Goal: Information Seeking & Learning: Learn about a topic

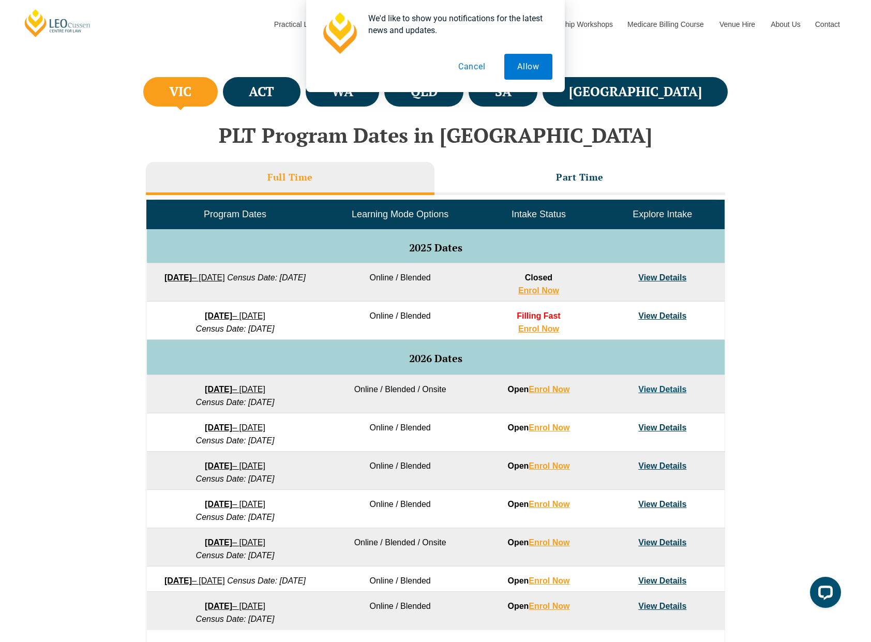
scroll to position [357, 0]
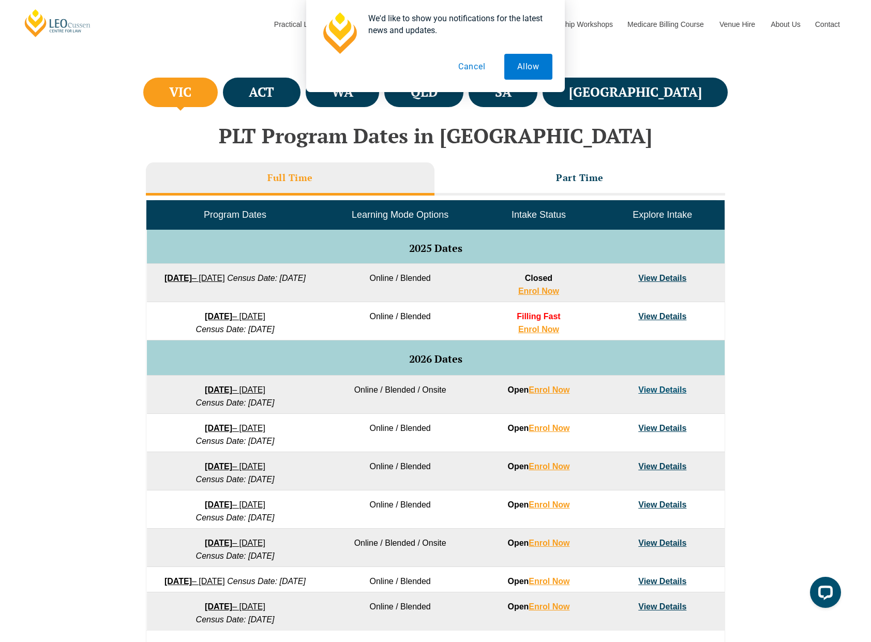
click at [653, 315] on link "View Details" at bounding box center [662, 316] width 48 height 9
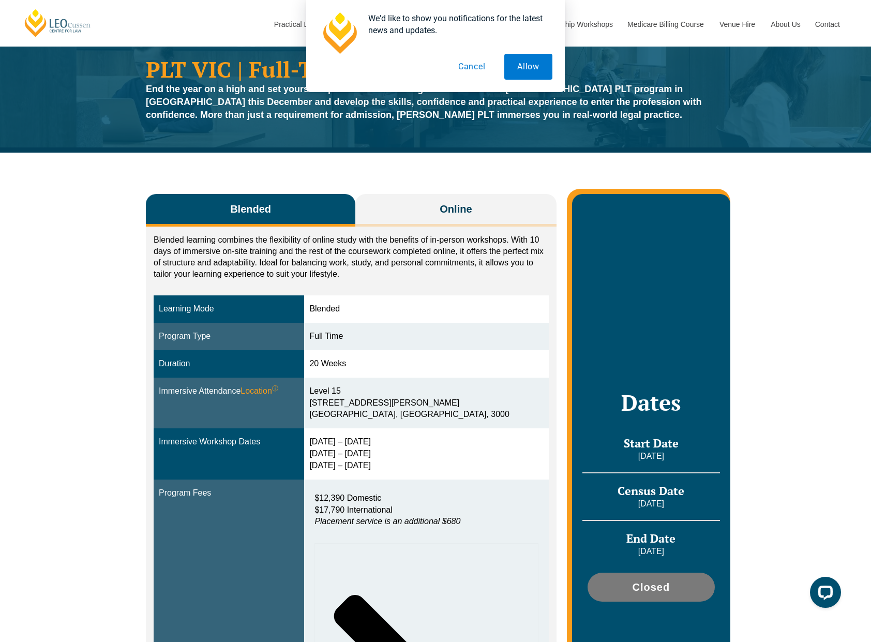
scroll to position [42, 0]
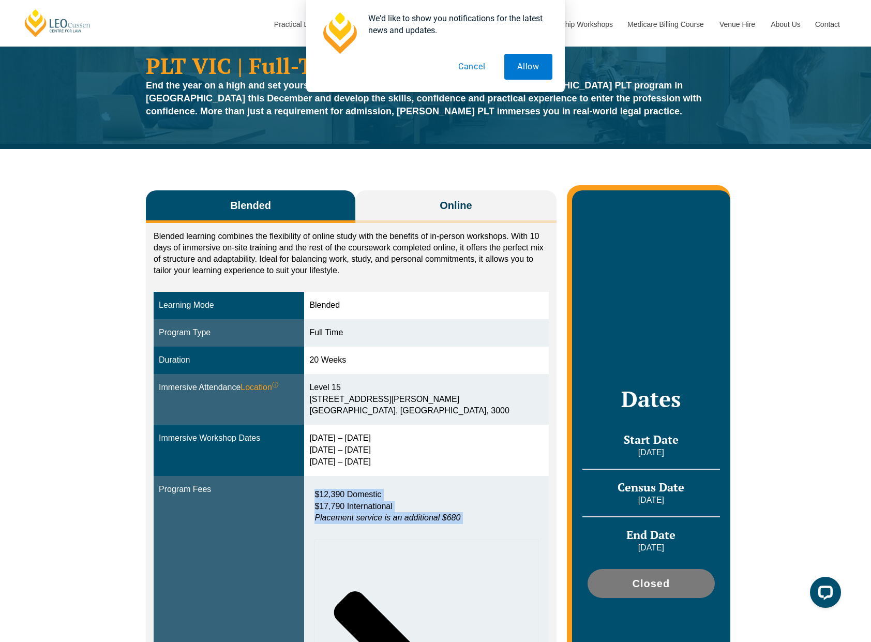
drag, startPoint x: 328, startPoint y: 493, endPoint x: 486, endPoint y: 535, distance: 162.7
click at [486, 535] on div "$12,390 Domestic $17,790 International Placement service is an additional $680 …" at bounding box center [426, 639] width 234 height 310
click at [432, 524] on div "$12,390 Domestic $17,790 International Placement service is an additional $680" at bounding box center [425, 509] width 223 height 41
drag, startPoint x: 488, startPoint y: 518, endPoint x: 279, endPoint y: 449, distance: 220.3
click at [276, 449] on tbody "Learning Mode Blended Program Type Full Time Duration 20 Weeks Immersive Attend…" at bounding box center [351, 546] width 395 height 509
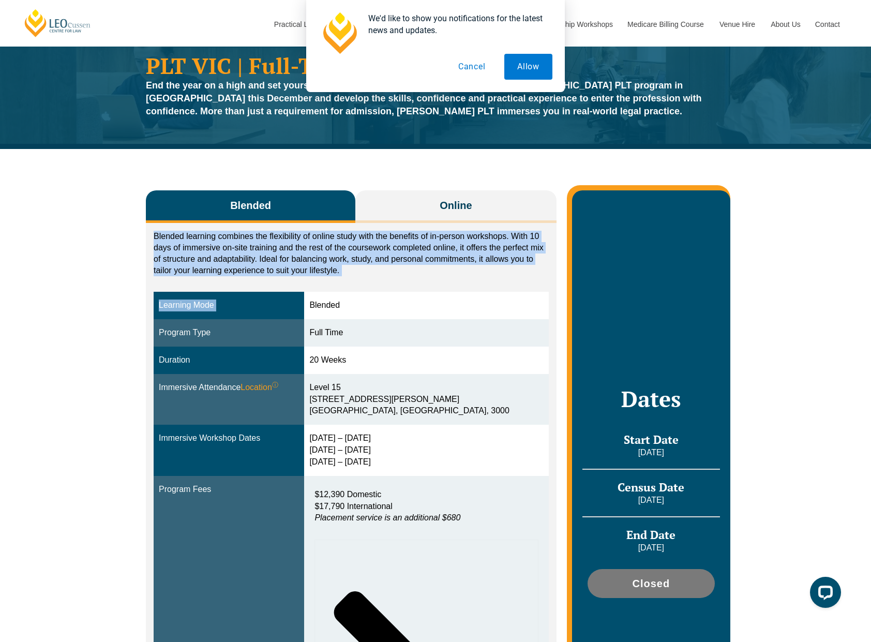
drag, startPoint x: 153, startPoint y: 239, endPoint x: 418, endPoint y: 297, distance: 271.5
click at [417, 297] on div "Blended learning combines the flexibility of online study with the benefits of …" at bounding box center [351, 515] width 411 height 585
click at [407, 285] on div "Blended learning combines the flexibility of online study with the benefits of …" at bounding box center [351, 515] width 411 height 585
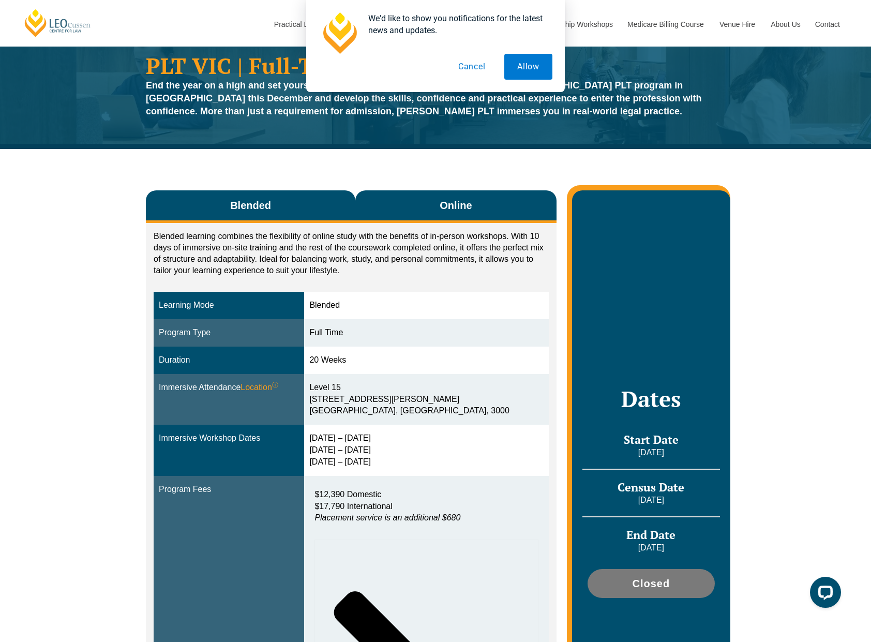
click at [531, 201] on button "Online" at bounding box center [455, 206] width 201 height 33
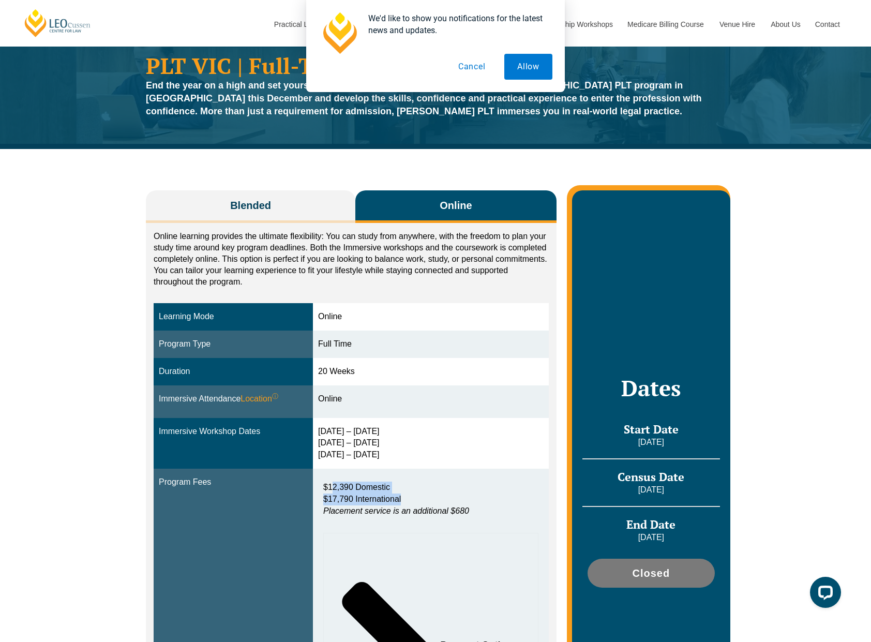
drag, startPoint x: 335, startPoint y: 484, endPoint x: 457, endPoint y: 493, distance: 123.0
click at [457, 493] on p "$12,390 Domestic $17,790 International Placement service is an additional $680" at bounding box center [430, 500] width 215 height 36
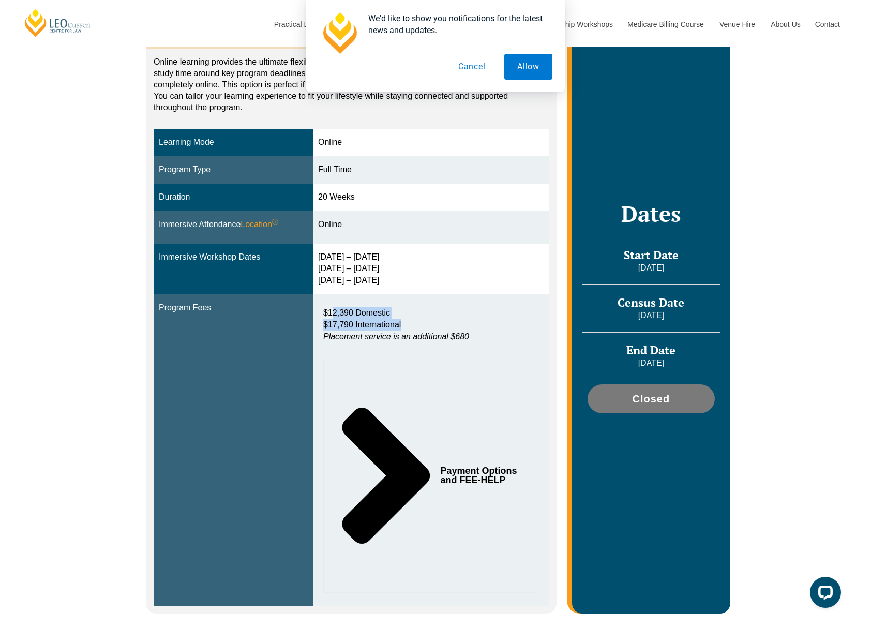
scroll to position [218, 0]
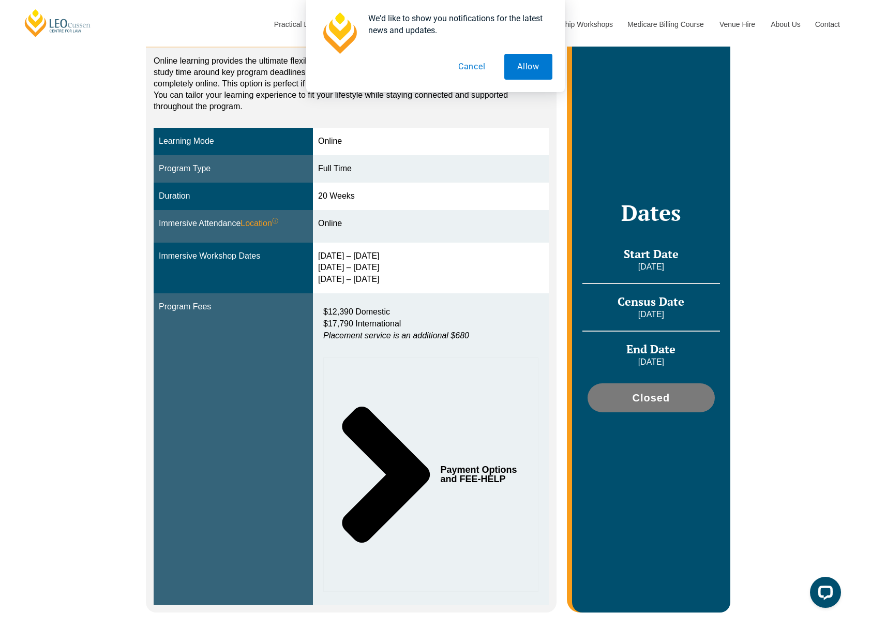
click at [493, 474] on span "Payment Options and FEE-HELP" at bounding box center [480, 474] width 79 height 19
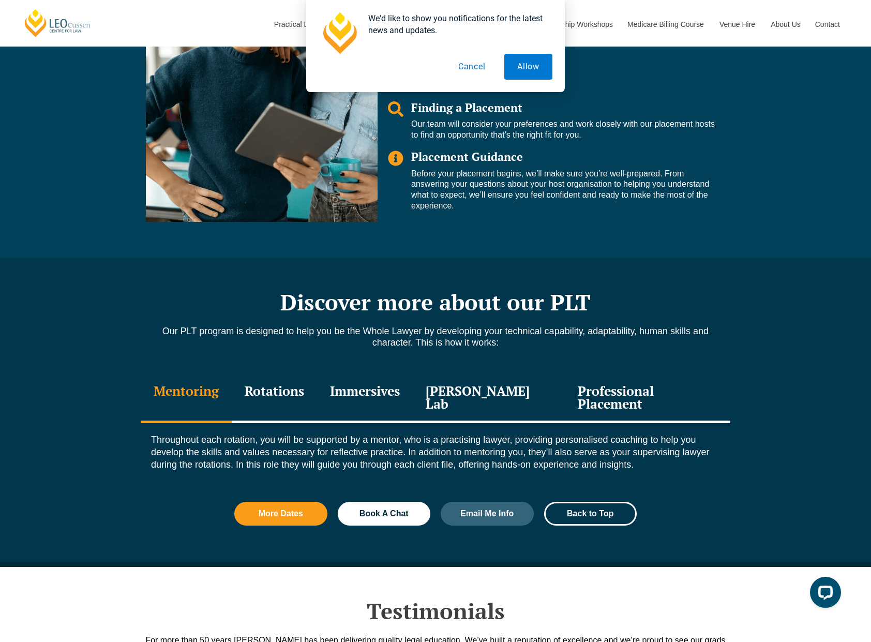
scroll to position [1695, 0]
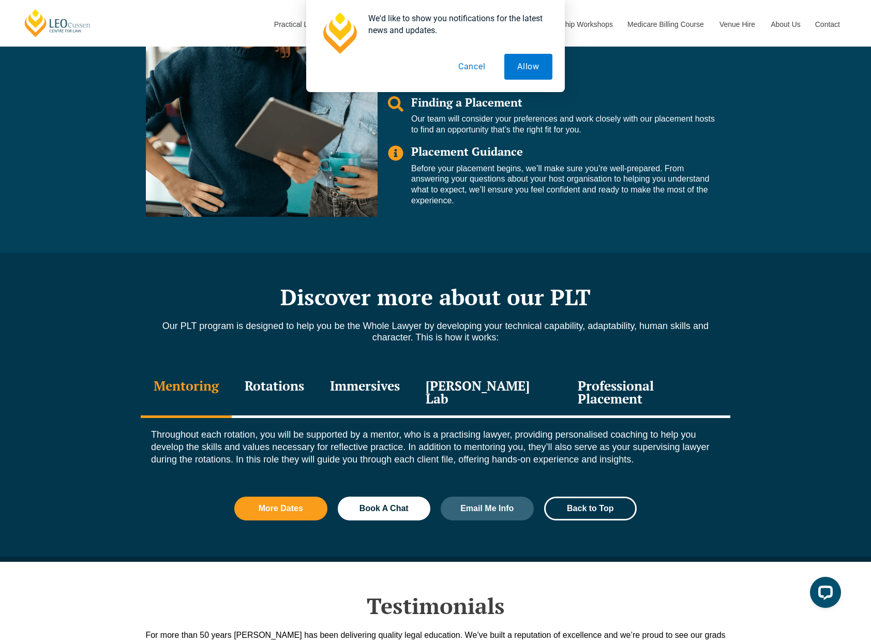
click at [476, 63] on button "Cancel" at bounding box center [471, 67] width 53 height 26
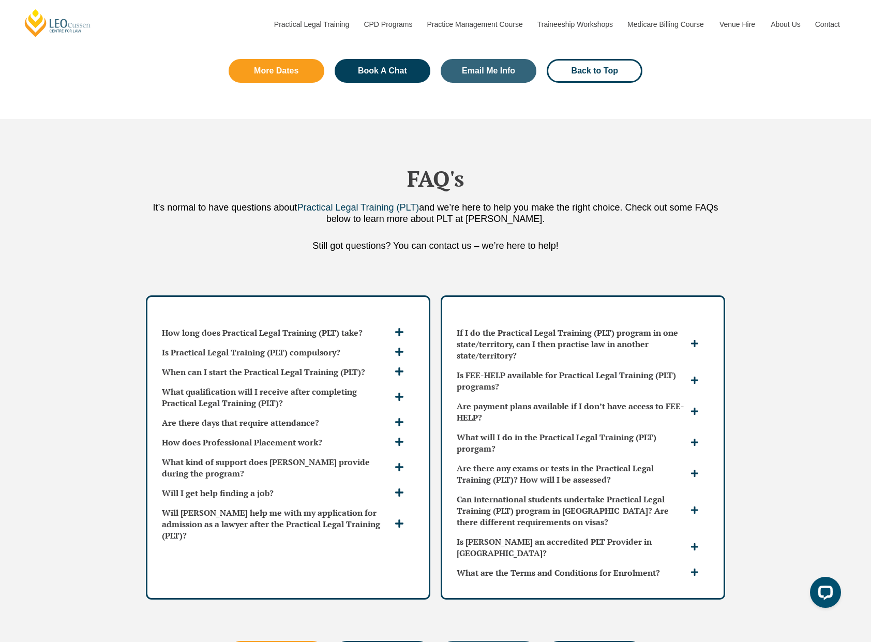
scroll to position [3332, 0]
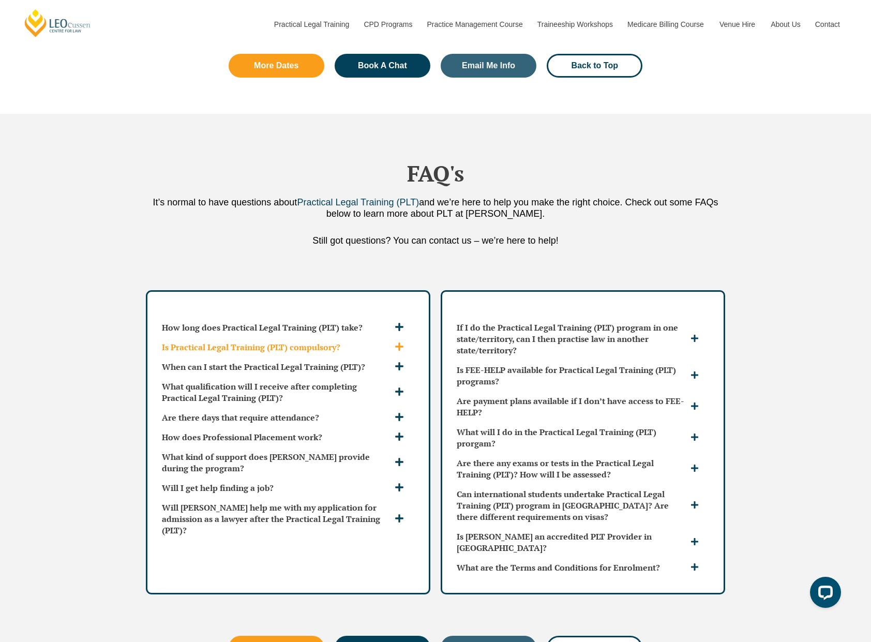
click at [326, 341] on h3 "Is Practical Legal Training (PLT) compulsory?" at bounding box center [277, 346] width 230 height 11
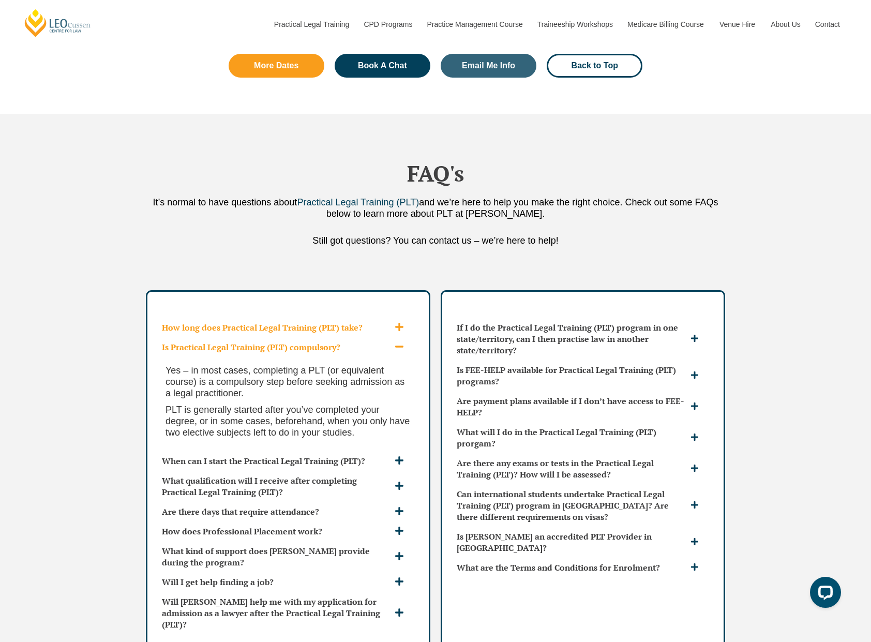
click at [318, 322] on h3 "How long does Practical Legal Training (PLT) take?" at bounding box center [277, 327] width 230 height 11
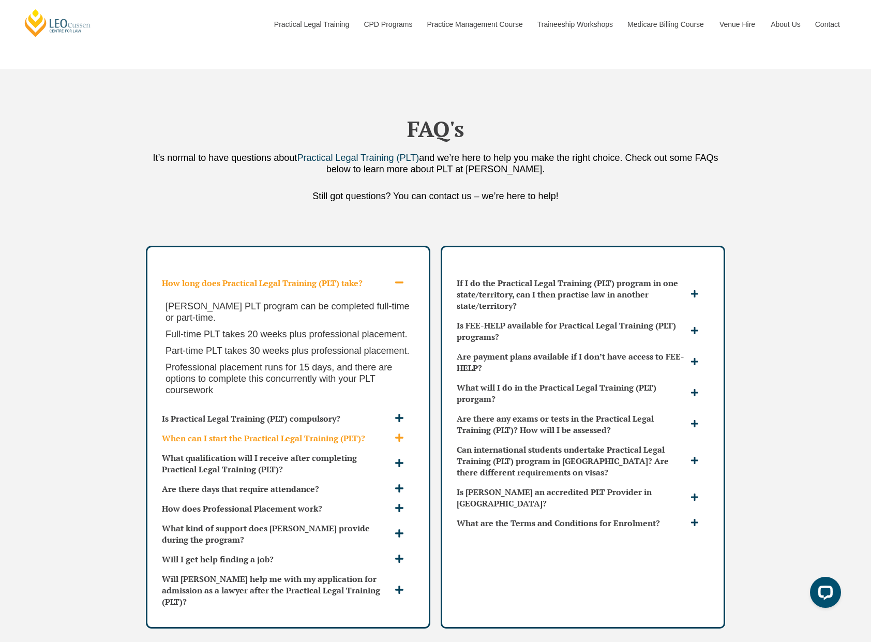
scroll to position [3394, 0]
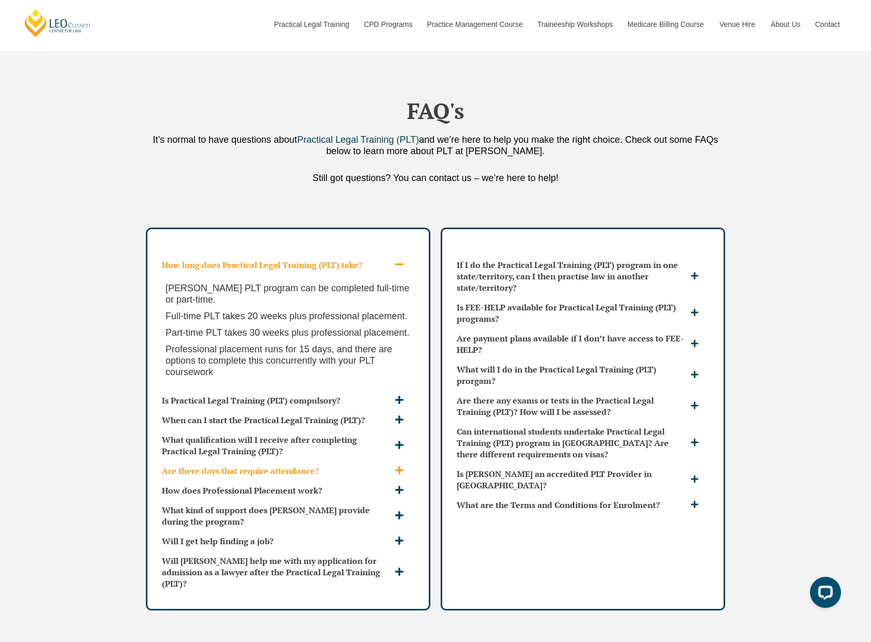
click at [260, 465] on h3 "Are there days that require attendance?" at bounding box center [277, 470] width 230 height 11
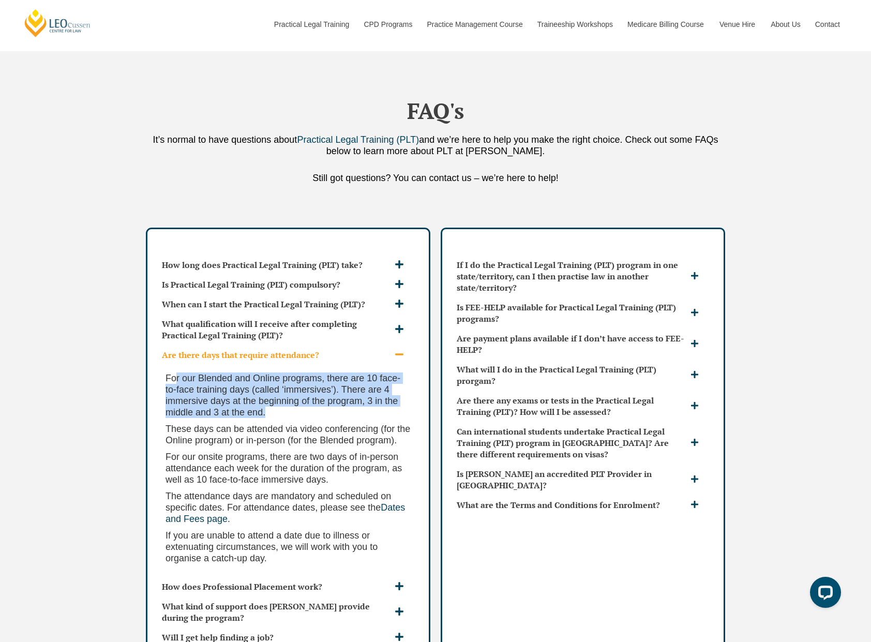
drag, startPoint x: 195, startPoint y: 344, endPoint x: 281, endPoint y: 387, distance: 95.8
click at [281, 387] on div "For our Blended and Online programs, there are 10 face-to-face training days (c…" at bounding box center [288, 471] width 261 height 212
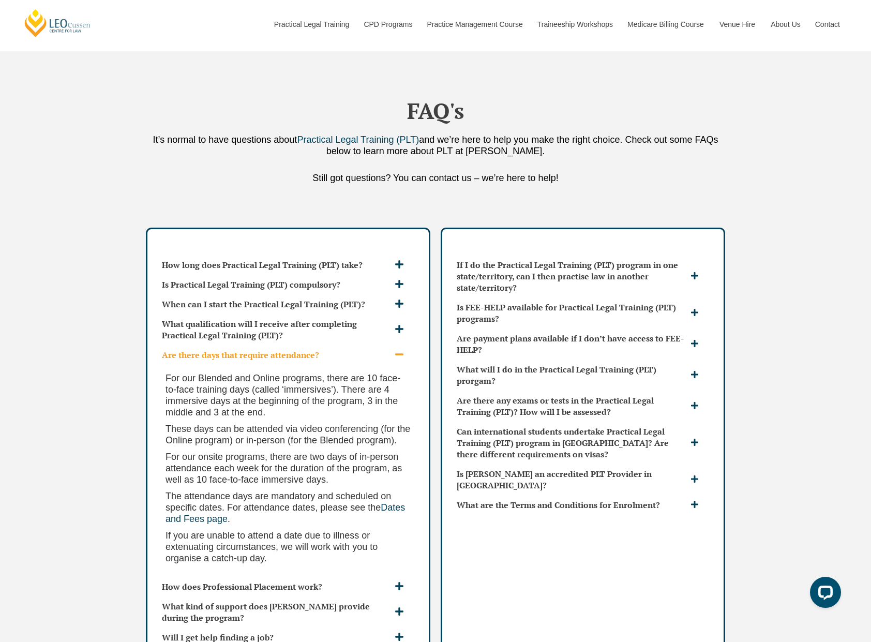
drag, startPoint x: 307, startPoint y: 385, endPoint x: 298, endPoint y: 384, distance: 8.4
click at [306, 385] on div "For our Blended and Online programs, there are 10 face-to-face training days (c…" at bounding box center [288, 471] width 261 height 212
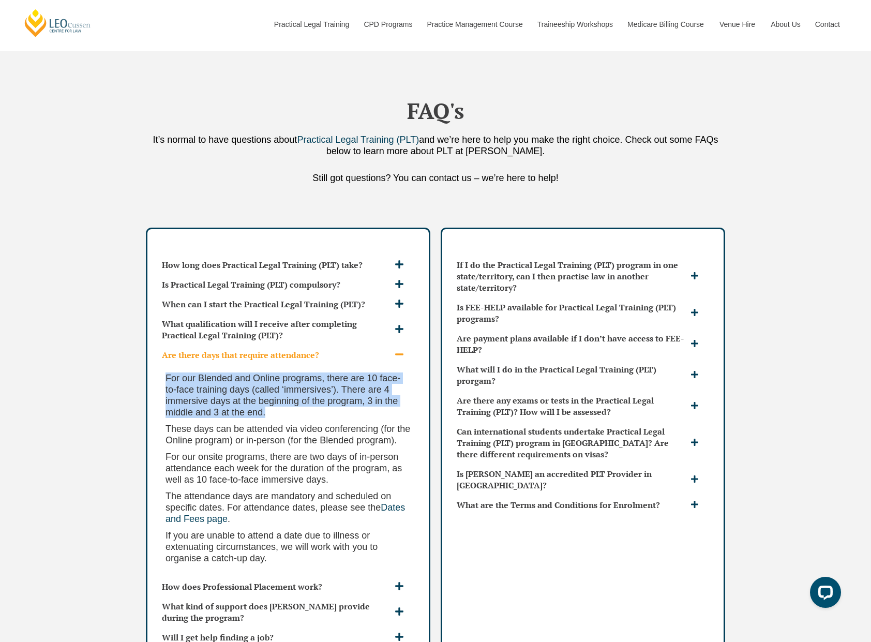
drag, startPoint x: 298, startPoint y: 384, endPoint x: 147, endPoint y: 337, distance: 157.5
click at [147, 337] on div "How long does Practical Legal Training (PLT) take? Leo Cussen’s PLT program can…" at bounding box center [288, 467] width 284 height 479
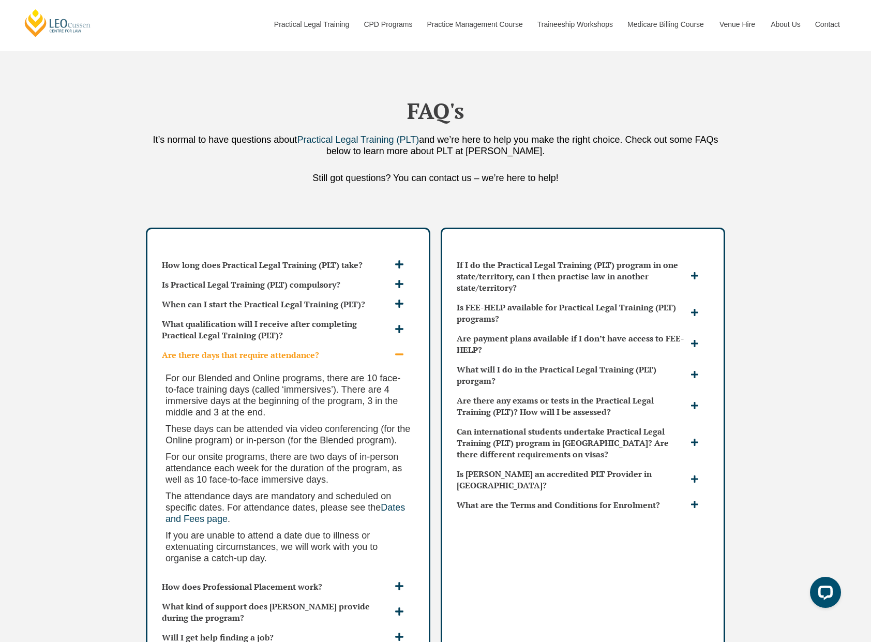
click at [248, 423] on p "These days can be attended via video conferencing (for the Online program) or i…" at bounding box center [288, 434] width 245 height 23
click at [177, 423] on p "These days can be attended via video conferencing (for the Online program) or i…" at bounding box center [288, 434] width 245 height 23
click at [247, 423] on p "These days can be attended via video conferencing (for the Online program) or i…" at bounding box center [288, 434] width 245 height 23
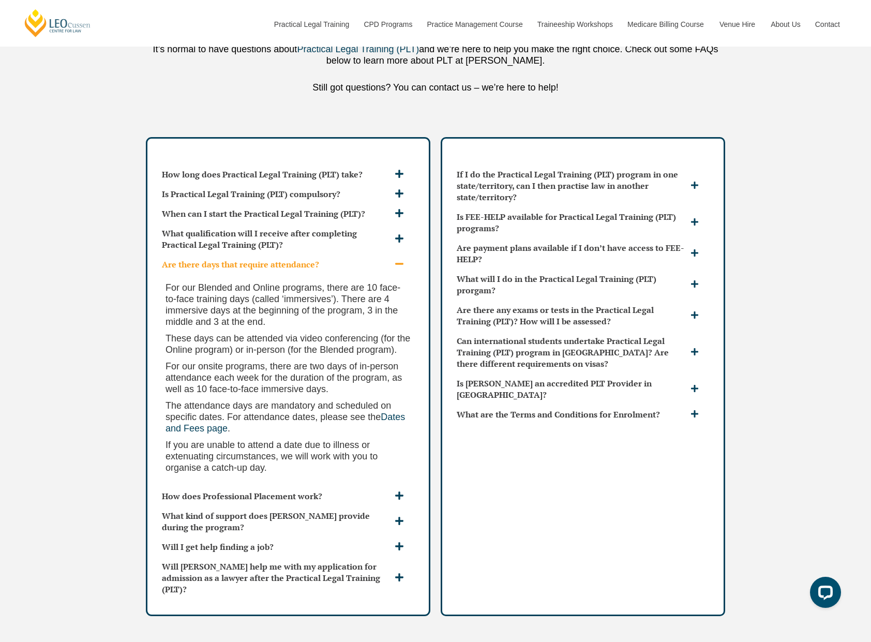
scroll to position [3489, 0]
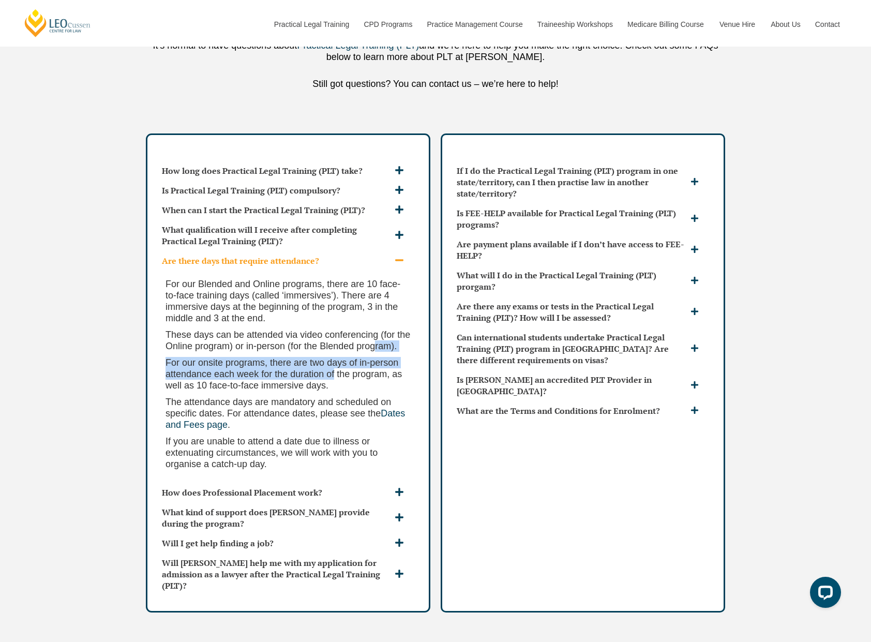
drag, startPoint x: 184, startPoint y: 321, endPoint x: 342, endPoint y: 358, distance: 162.7
click at [338, 355] on div "For our Blended and Online programs, there are 10 face-to-face training days (c…" at bounding box center [288, 376] width 261 height 212
click at [349, 366] on div "For our Blended and Online programs, there are 10 face-to-face training days (c…" at bounding box center [288, 376] width 261 height 212
drag, startPoint x: 304, startPoint y: 355, endPoint x: 186, endPoint y: 320, distance: 123.1
click at [186, 320] on div "For our Blended and Online programs, there are 10 face-to-face training days (c…" at bounding box center [288, 376] width 261 height 212
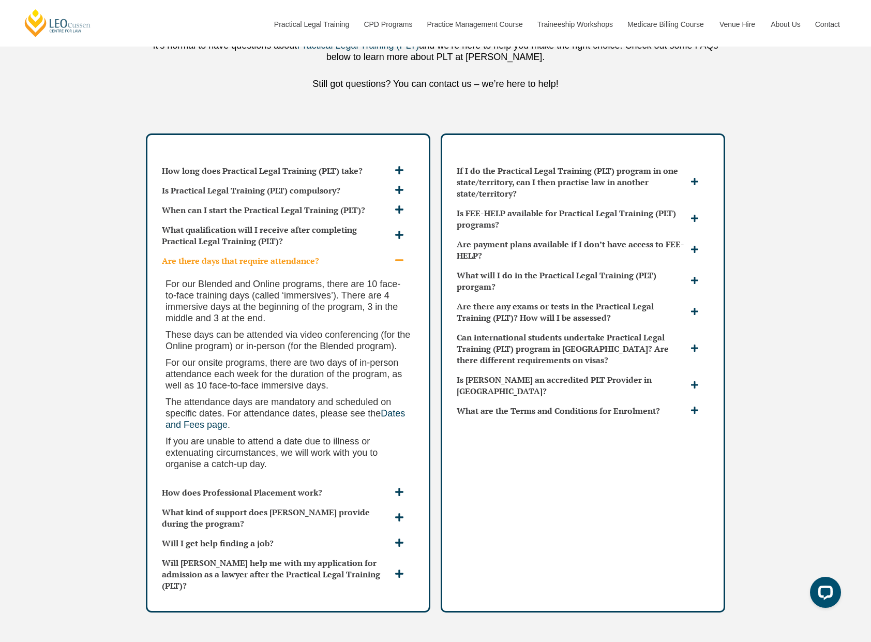
click at [288, 397] on span "The attendance days are mandatory and scheduled on specific dates. For attendan…" at bounding box center [279, 408] width 226 height 22
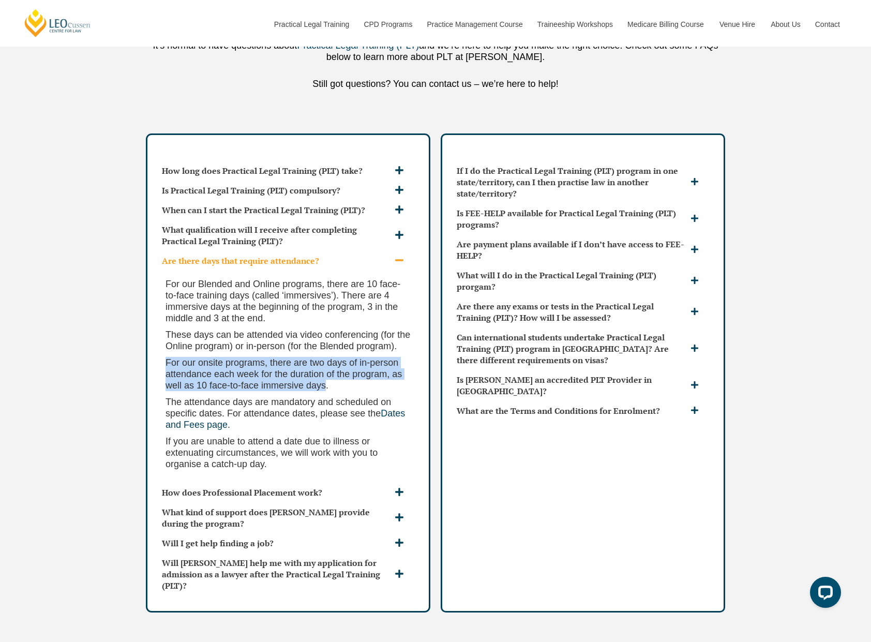
drag, startPoint x: 217, startPoint y: 336, endPoint x: 193, endPoint y: 329, distance: 24.4
click at [193, 329] on div "For our Blended and Online programs, there are 10 face-to-face training days (c…" at bounding box center [288, 376] width 261 height 212
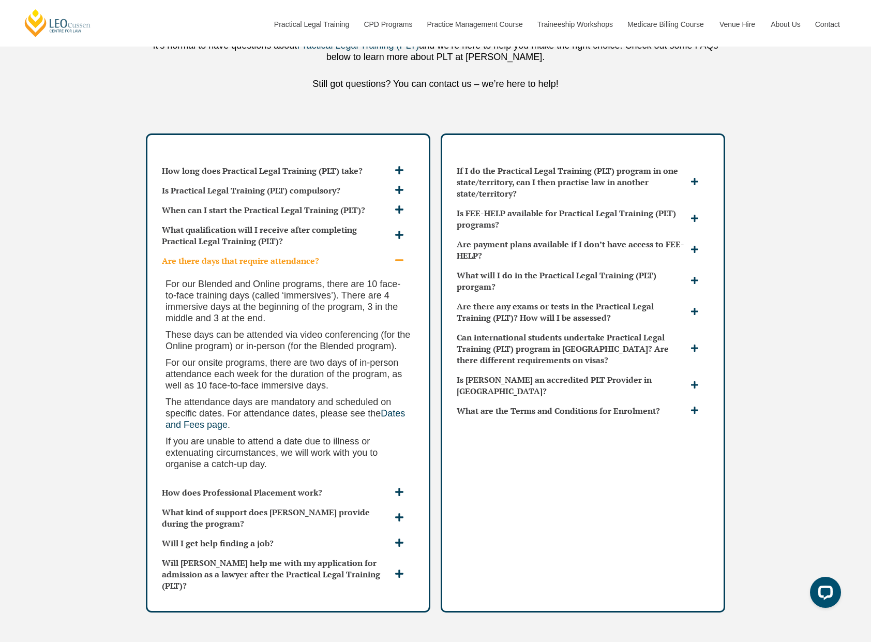
click at [306, 397] on span "The attendance days are mandatory and scheduled on specific dates. For attendan…" at bounding box center [279, 408] width 226 height 22
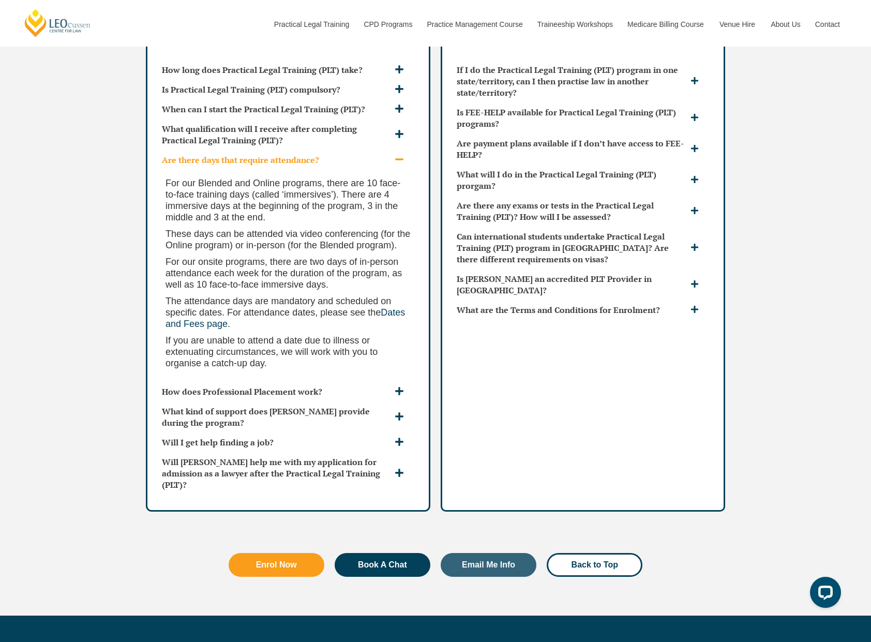
scroll to position [3590, 0]
click at [252, 436] on h3 "Will I get help finding a job?" at bounding box center [277, 441] width 230 height 11
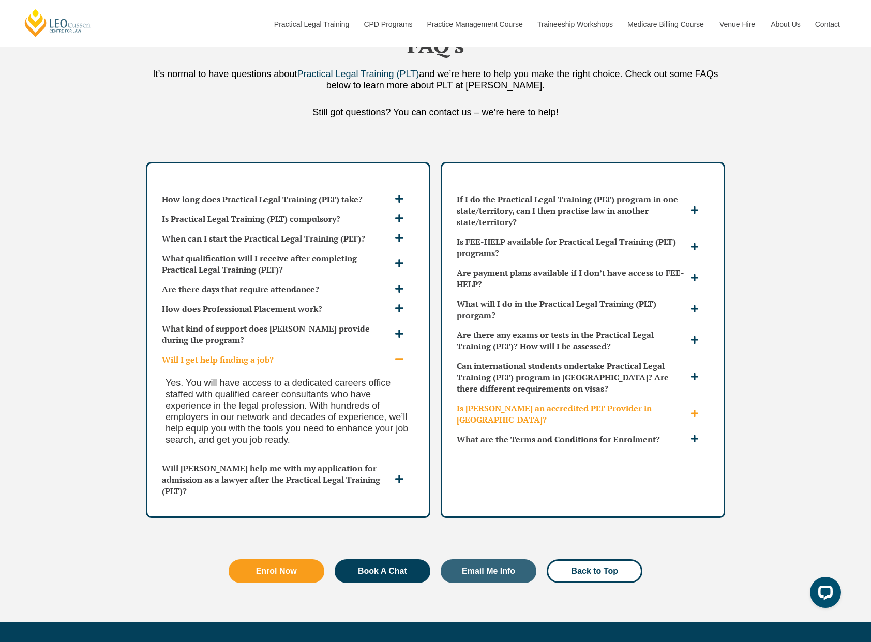
scroll to position [3459, 0]
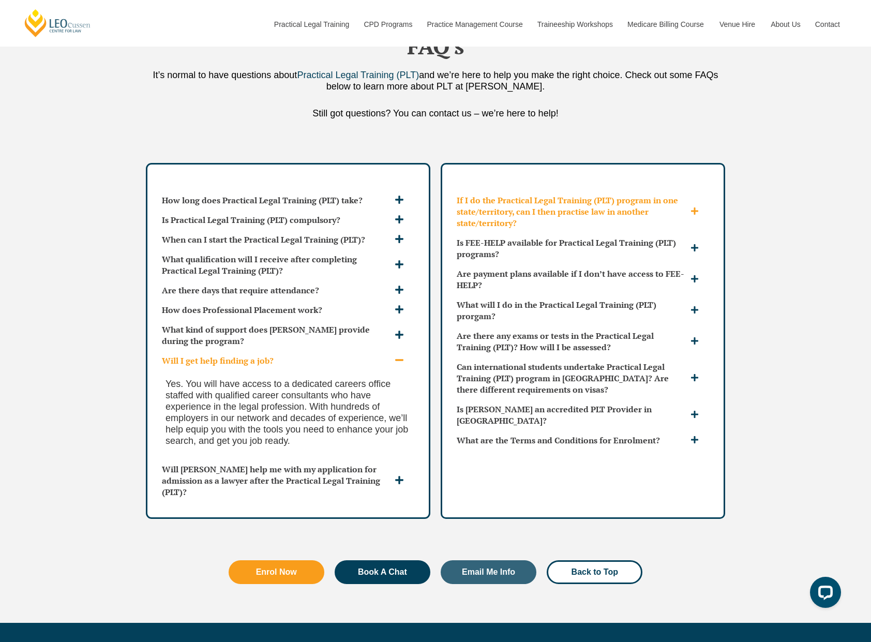
click at [538, 194] on h3 "If I do the Practical Legal Training (PLT) program in one state/territory, can …" at bounding box center [572, 211] width 231 height 34
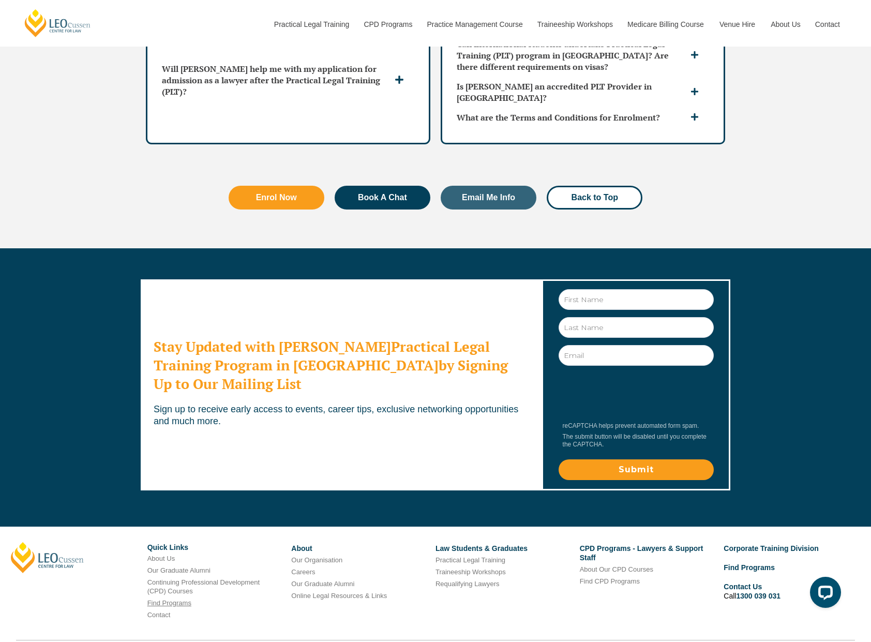
scroll to position [3859, 0]
